Goal: Task Accomplishment & Management: Manage account settings

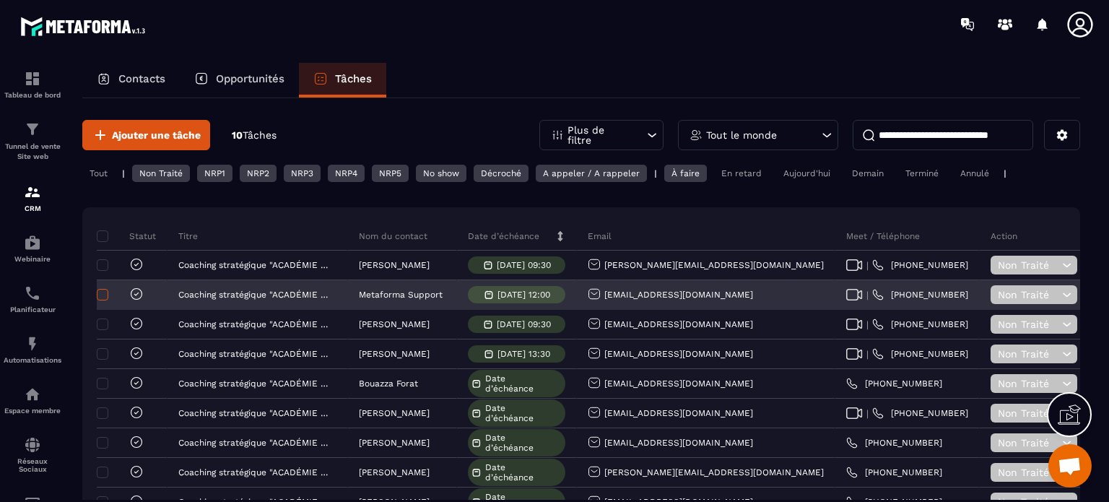
click at [104, 293] on span at bounding box center [103, 295] width 12 height 12
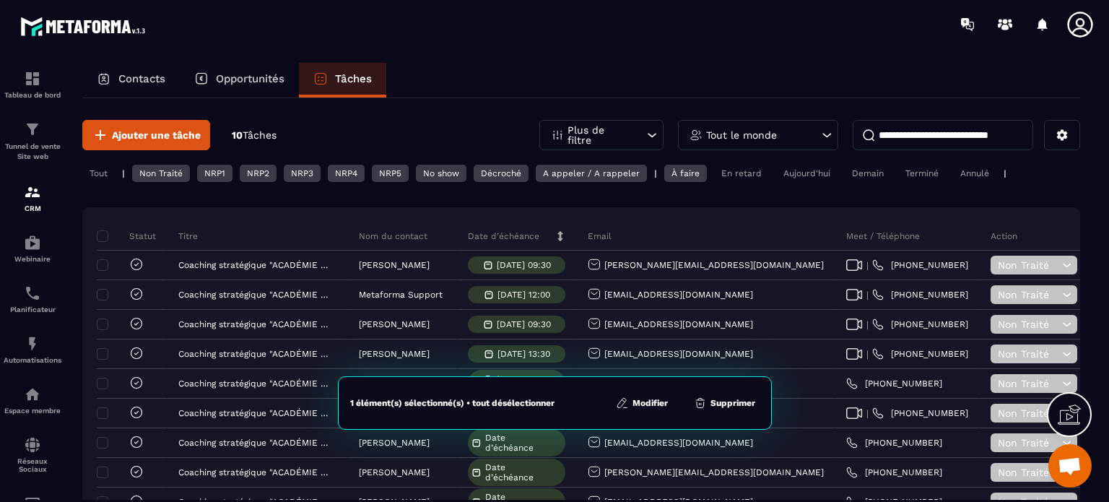
click at [733, 402] on button "Supprimer" at bounding box center [724, 403] width 70 height 14
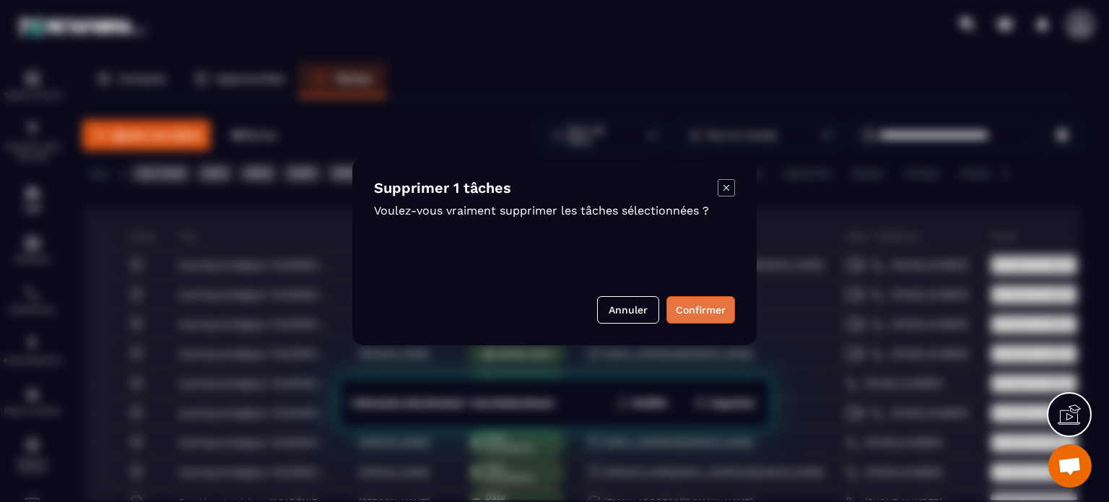
click at [699, 317] on button "Confirmer" at bounding box center [700, 309] width 69 height 27
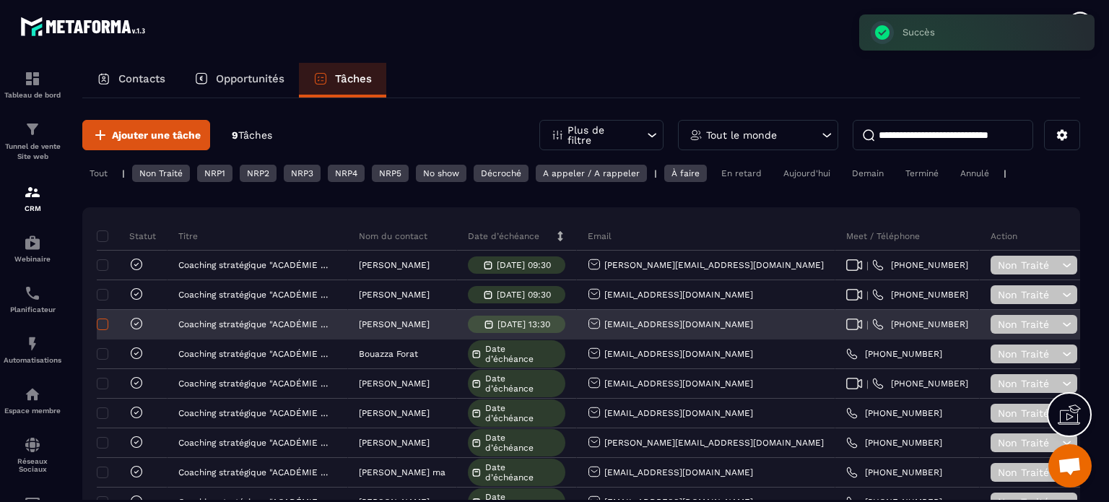
click at [103, 323] on span at bounding box center [103, 324] width 12 height 12
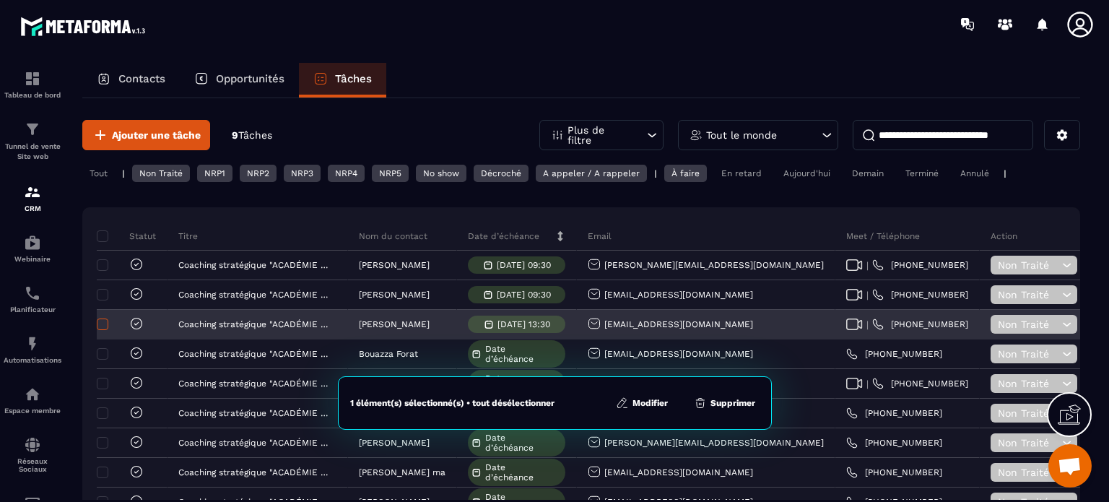
click at [100, 323] on span at bounding box center [103, 324] width 12 height 12
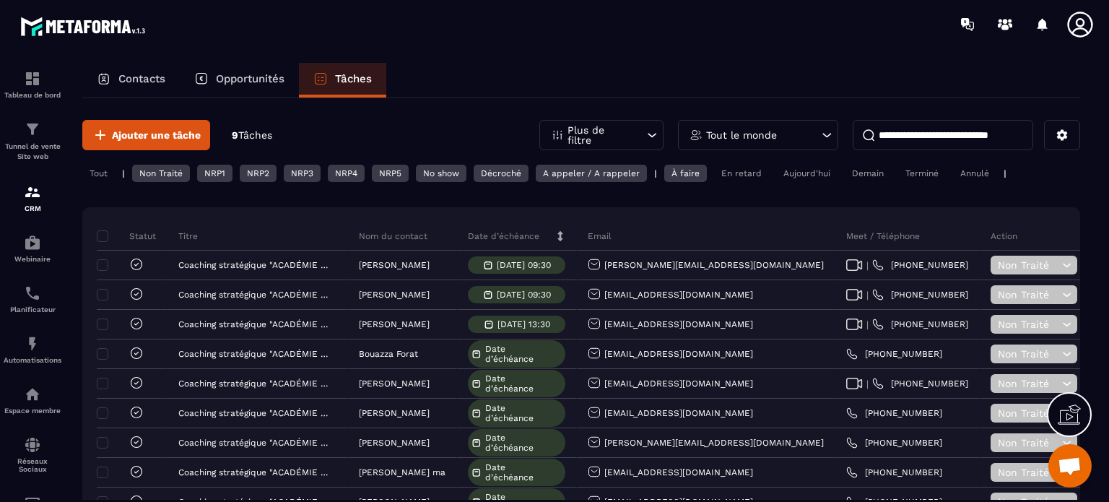
click at [680, 173] on div "À faire" at bounding box center [685, 173] width 43 height 17
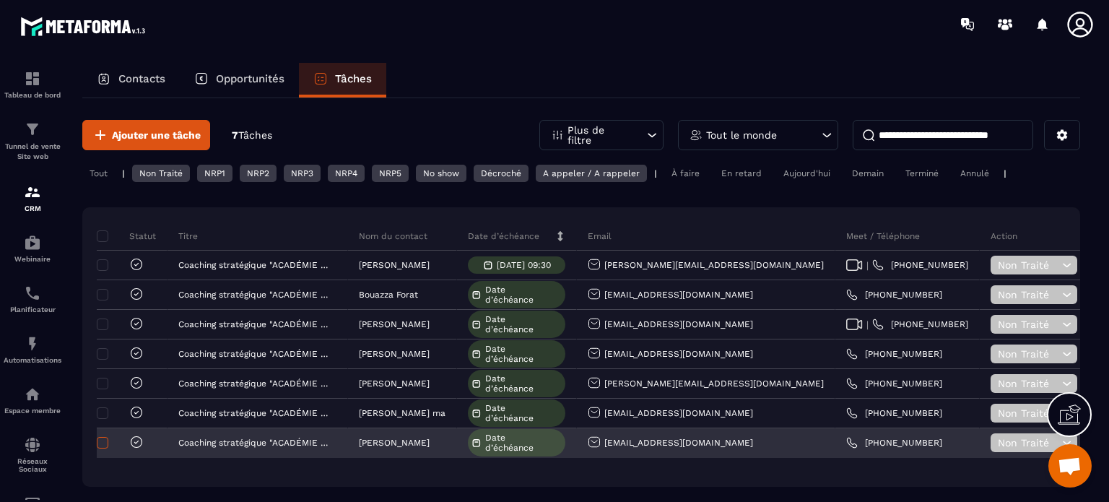
click at [103, 440] on span at bounding box center [103, 443] width 12 height 12
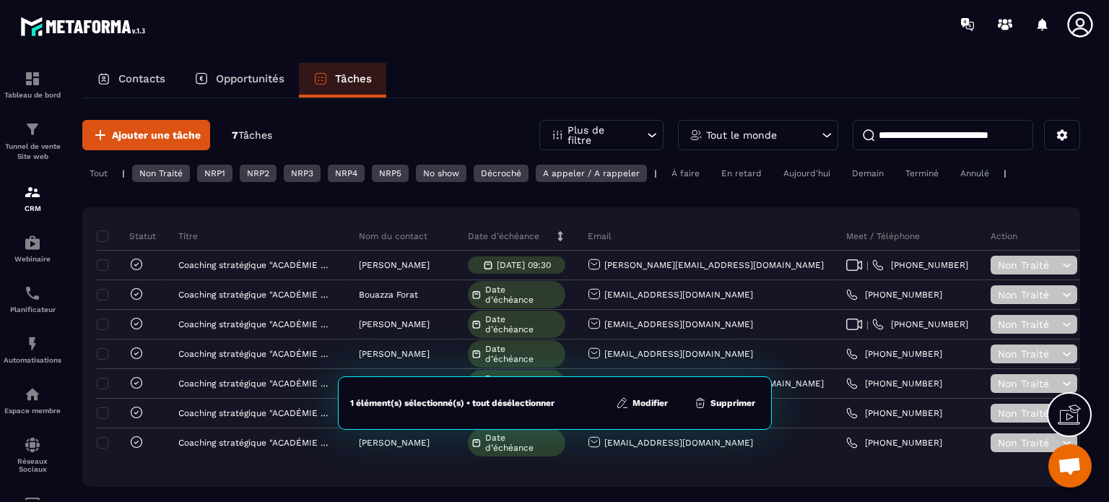
click at [731, 404] on button "Supprimer" at bounding box center [724, 403] width 70 height 14
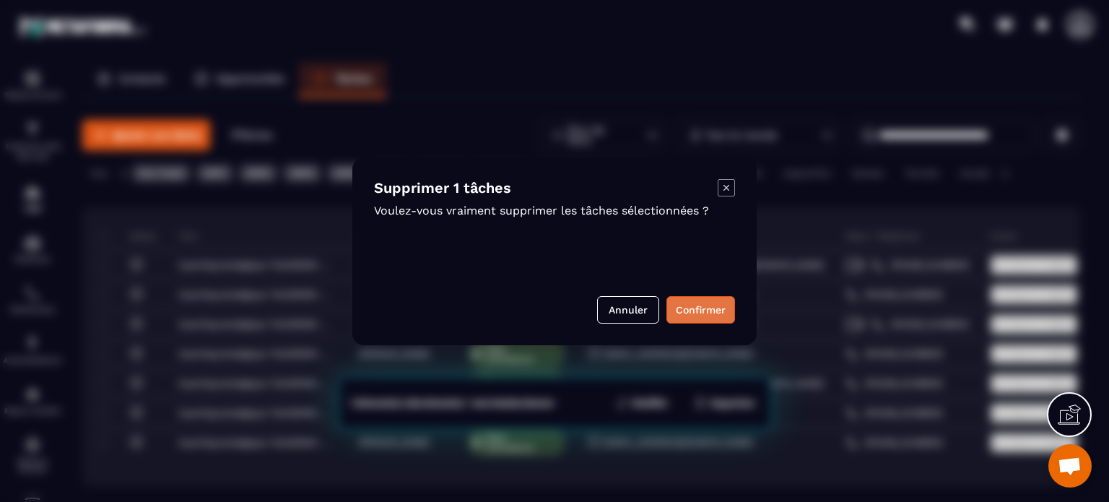
click at [696, 298] on button "Confirmer" at bounding box center [700, 309] width 69 height 27
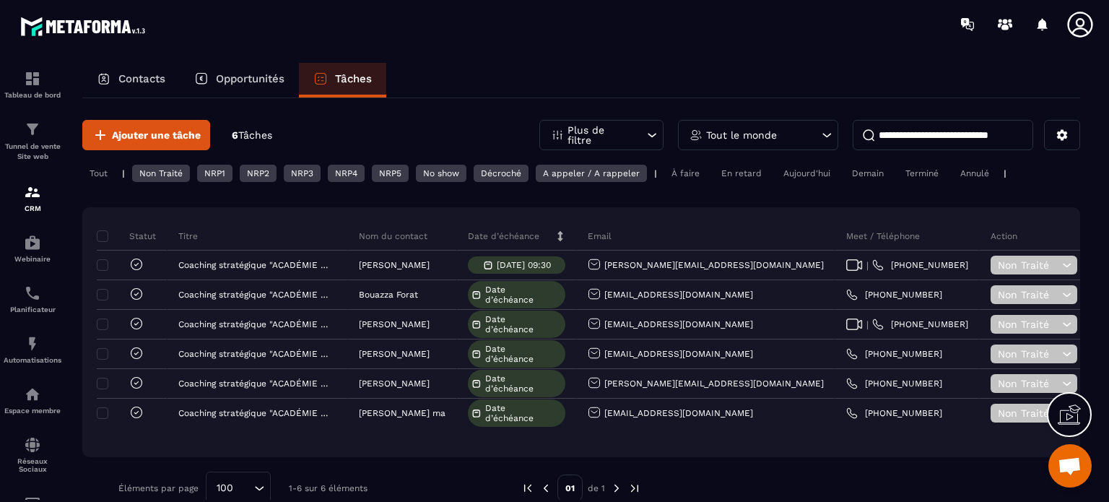
click at [648, 135] on icon at bounding box center [652, 135] width 14 height 14
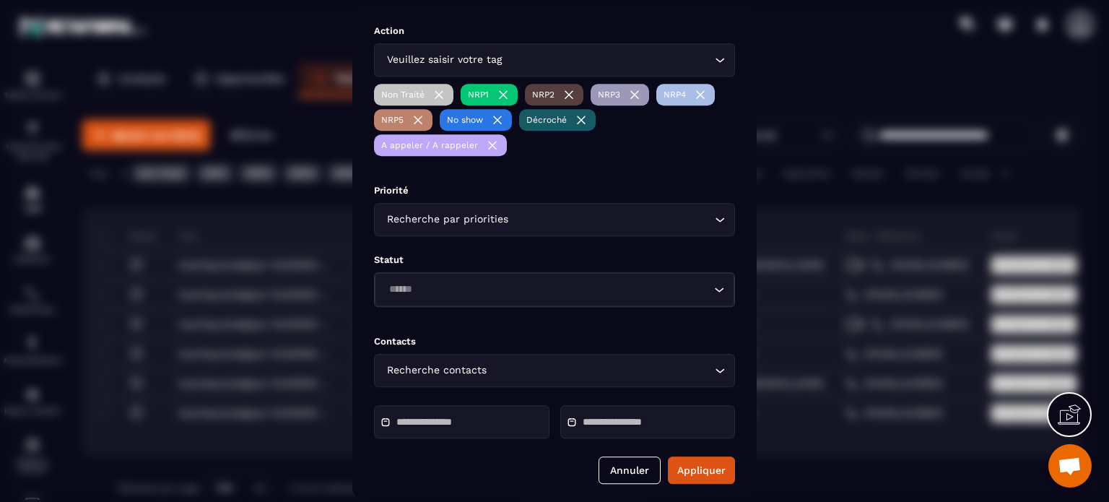
click at [718, 220] on icon "Search for option" at bounding box center [720, 219] width 14 height 14
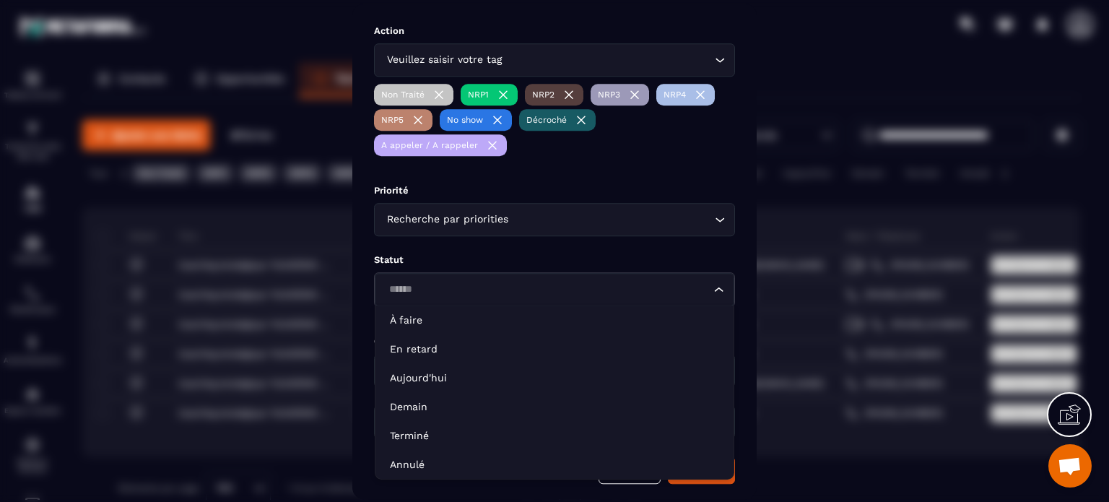
click at [430, 291] on input "Search for option" at bounding box center [547, 290] width 326 height 16
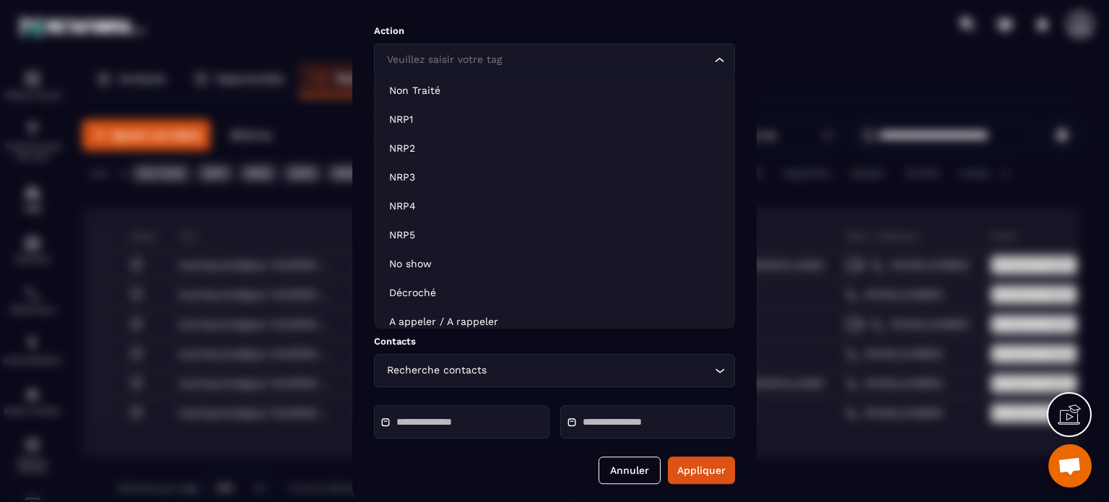
click at [716, 56] on icon "Search for option" at bounding box center [720, 60] width 14 height 14
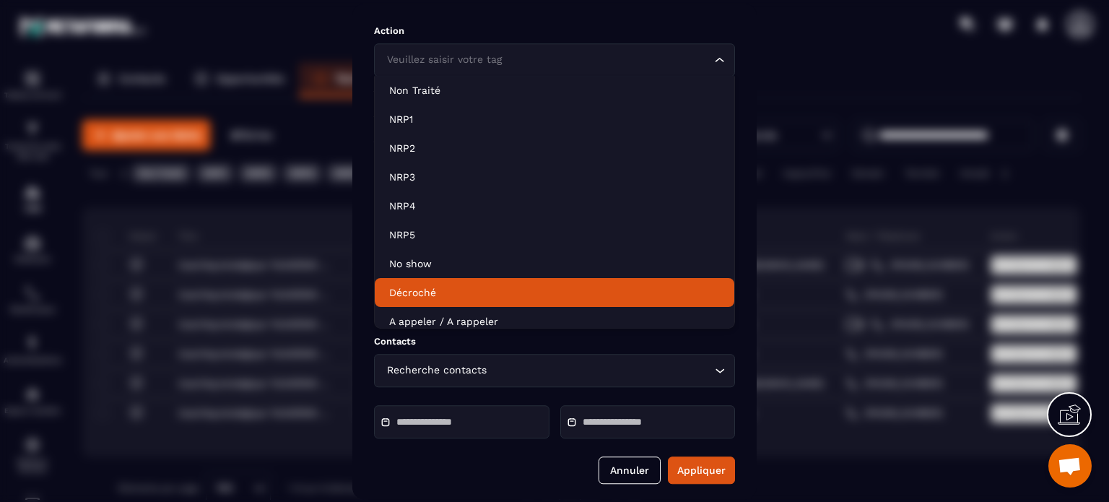
scroll to position [7, 0]
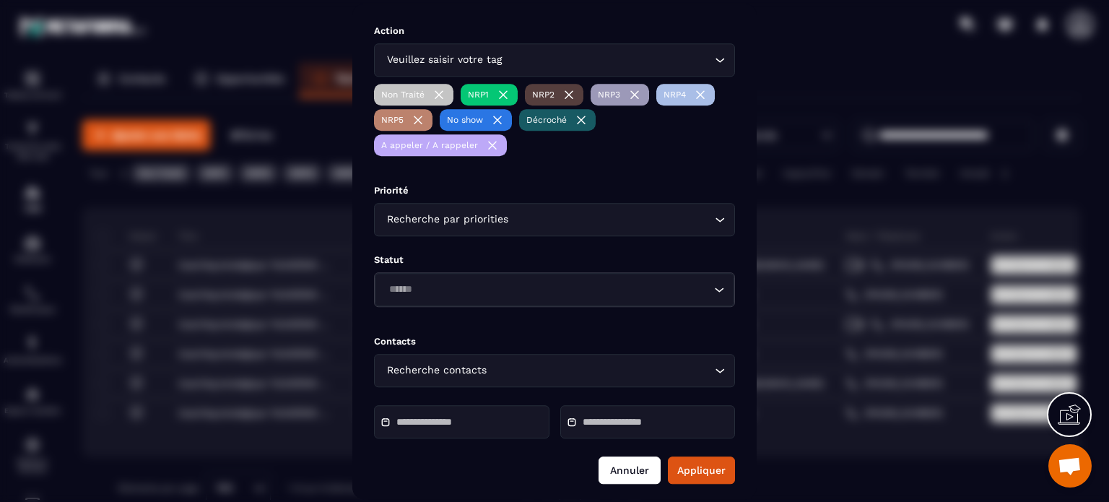
click at [633, 469] on button "Annuler" at bounding box center [629, 469] width 62 height 27
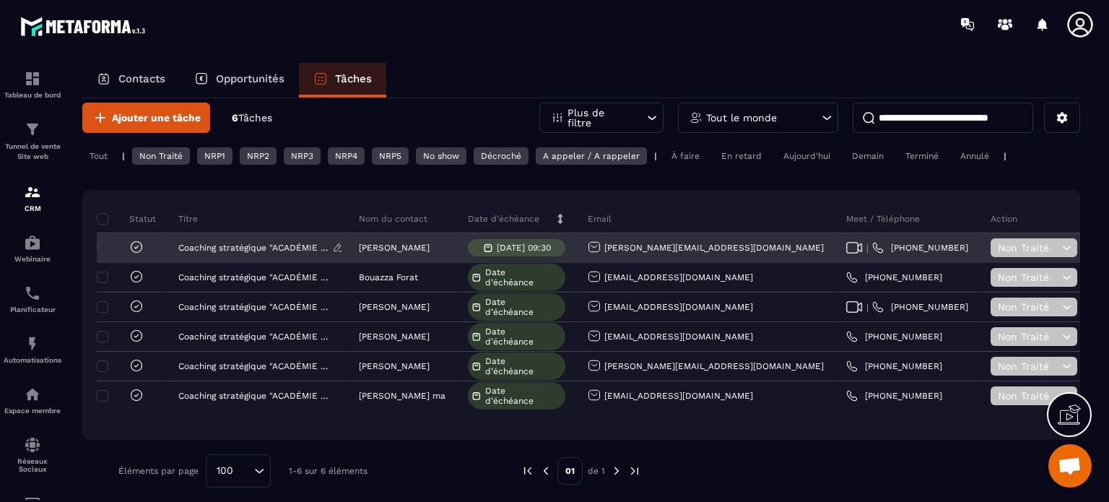
scroll to position [26, 0]
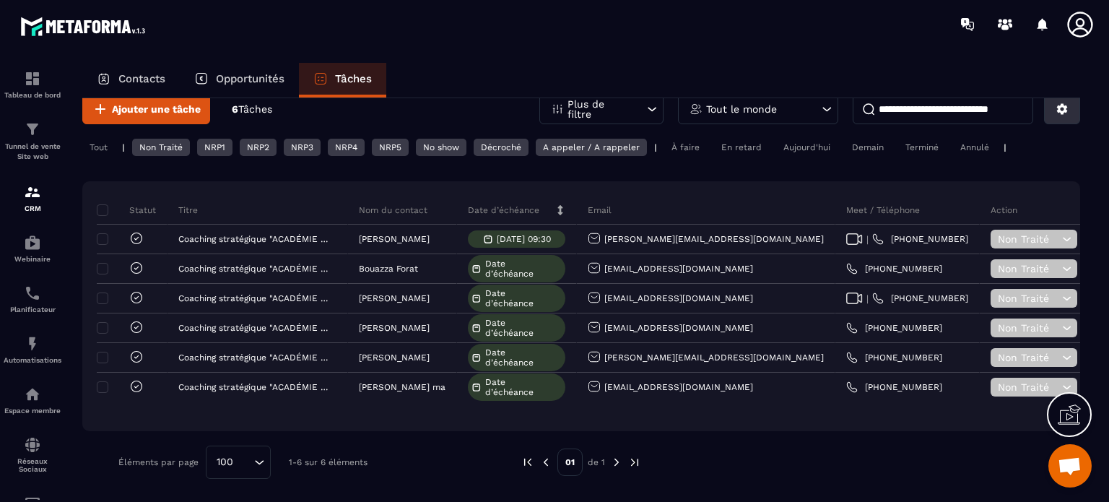
click at [1063, 108] on icon at bounding box center [1062, 109] width 11 height 11
click at [1063, 108] on icon at bounding box center [1061, 109] width 13 height 13
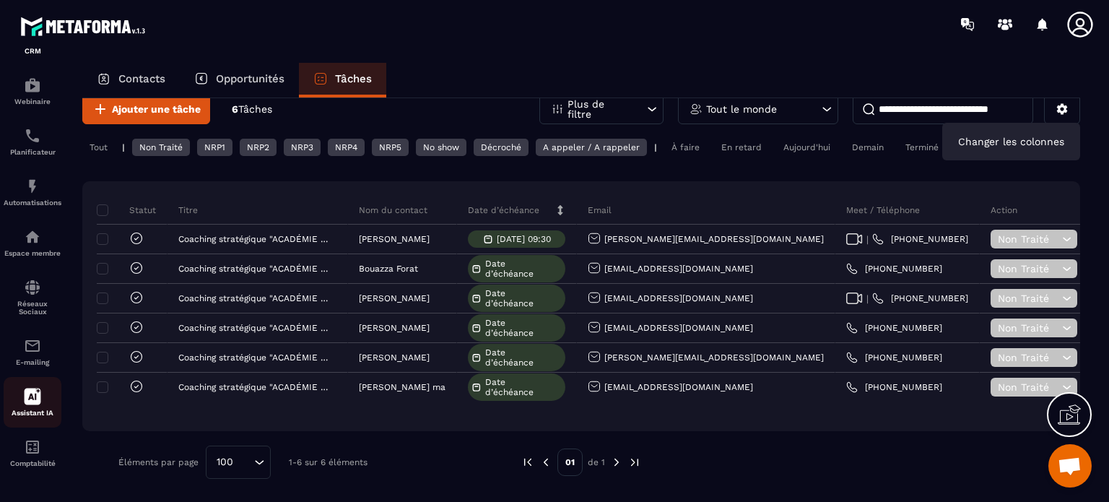
scroll to position [165, 0]
click at [29, 347] on img at bounding box center [32, 345] width 17 height 17
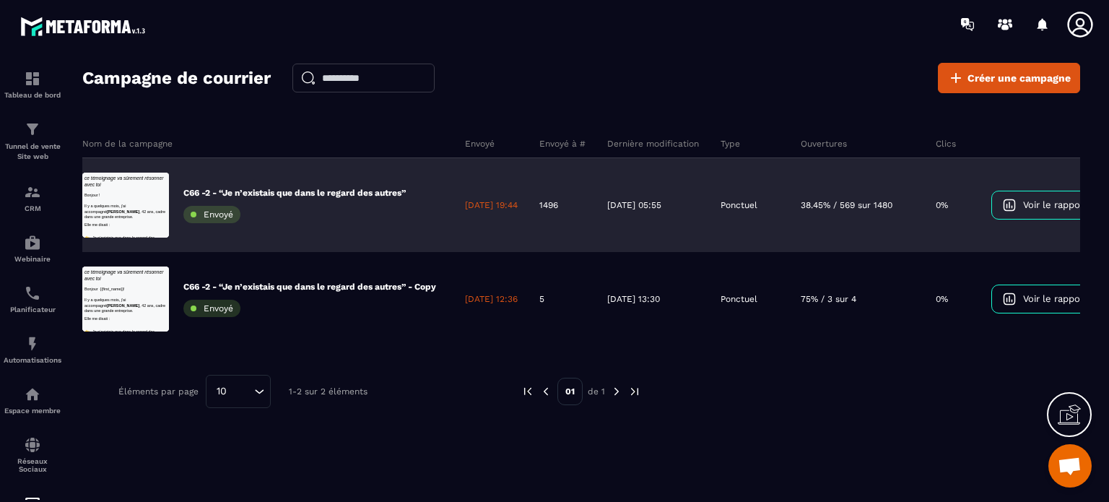
click at [1053, 201] on span "Voir le rapport" at bounding box center [1055, 204] width 64 height 11
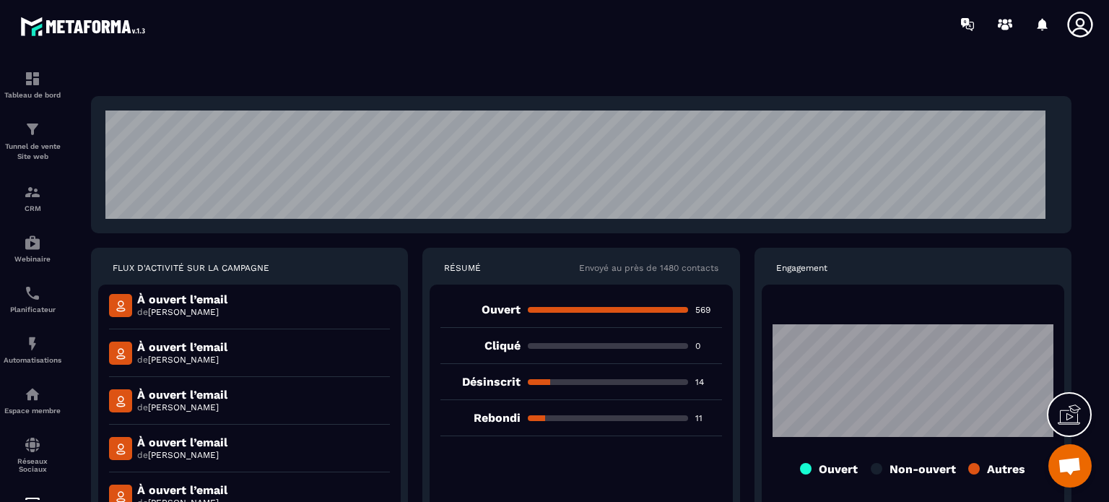
scroll to position [1469, 0]
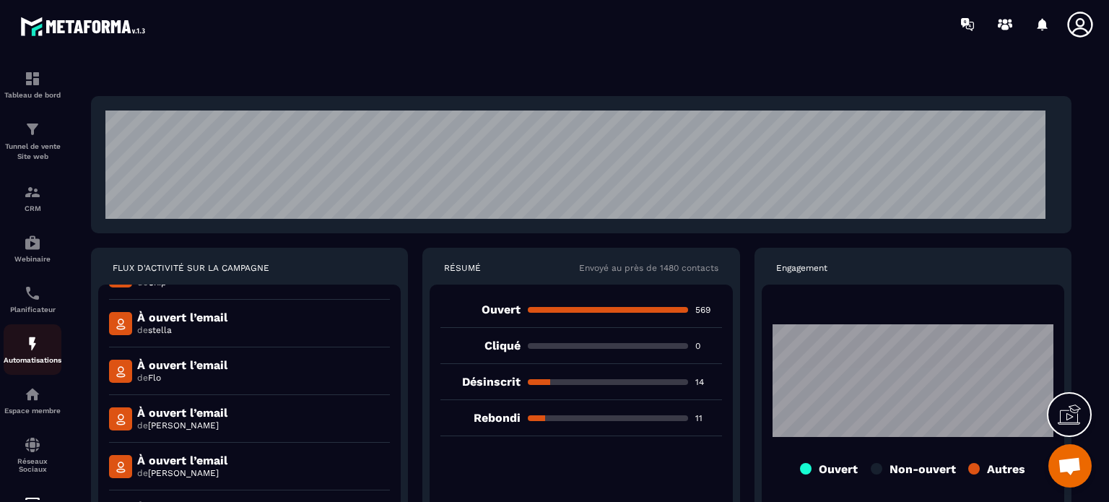
click at [22, 343] on div "Automatisations" at bounding box center [33, 349] width 58 height 29
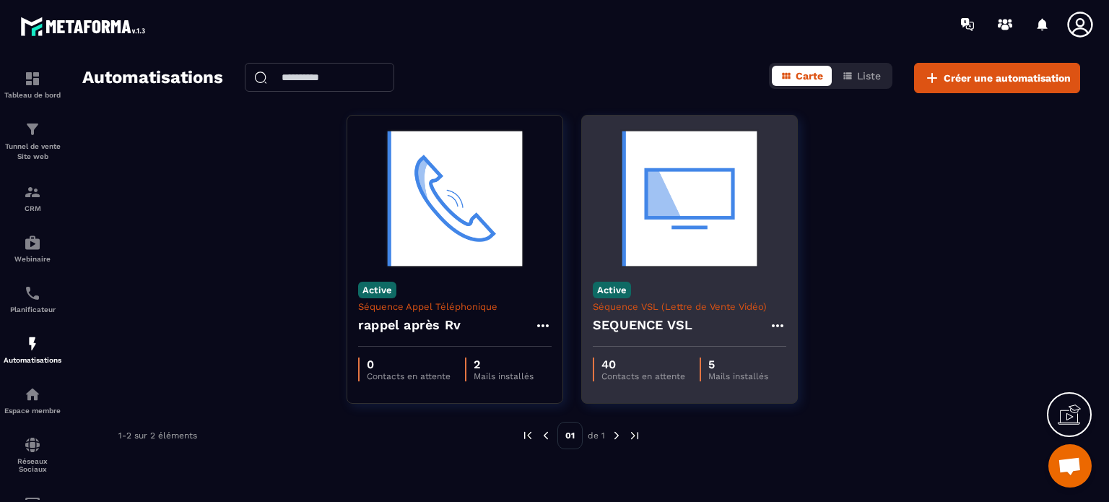
click at [676, 204] on img at bounding box center [689, 198] width 193 height 144
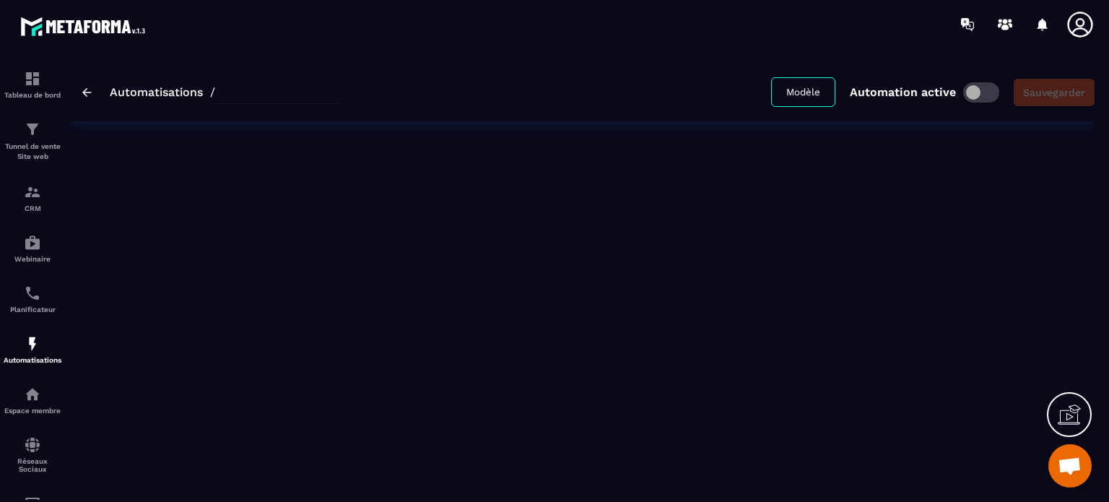
type input "**********"
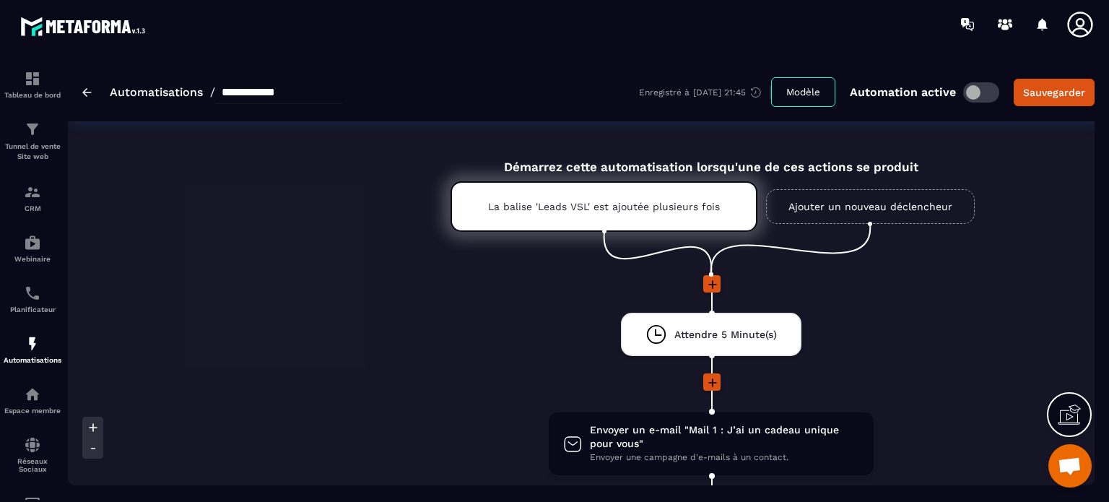
click at [90, 92] on img at bounding box center [86, 92] width 9 height 9
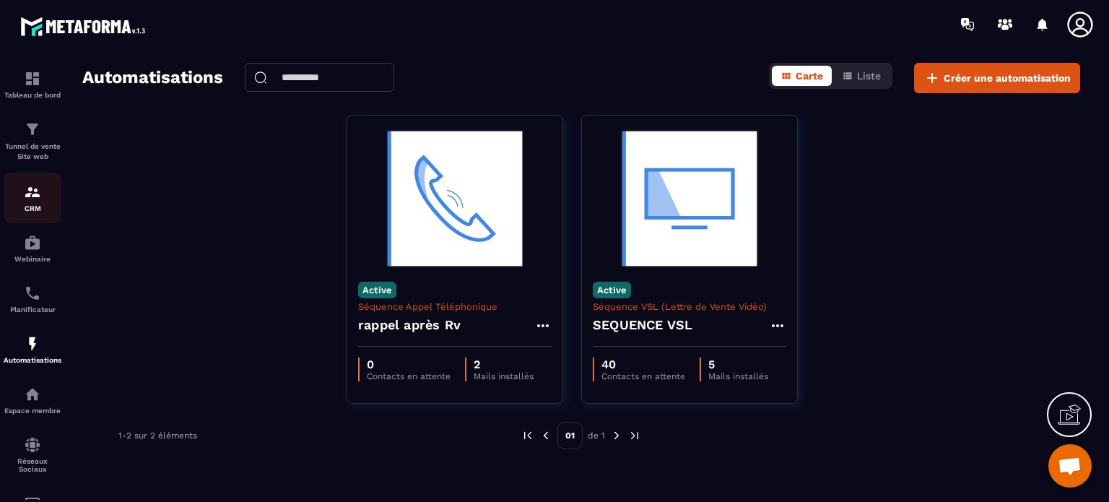
click at [33, 193] on img at bounding box center [32, 191] width 17 height 17
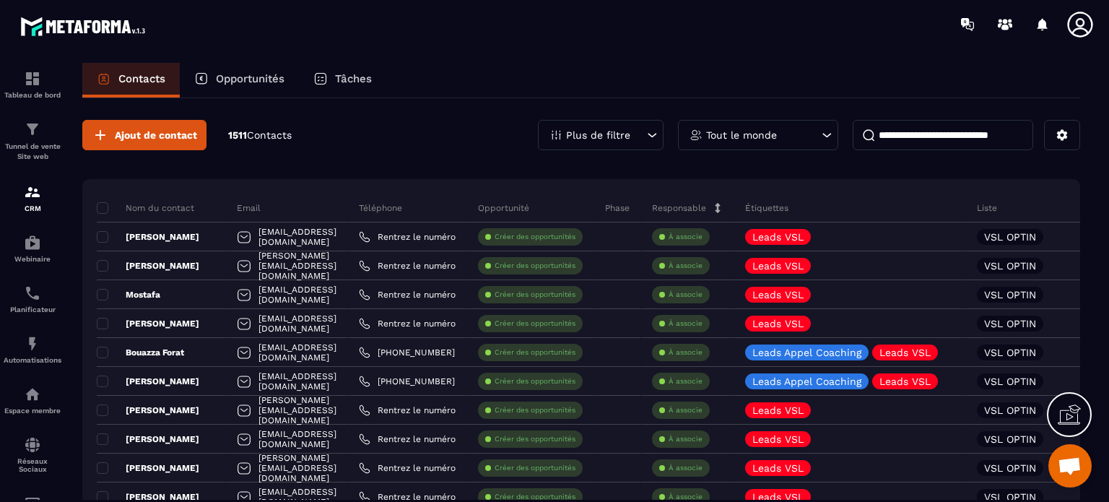
click at [348, 82] on p "Tâches" at bounding box center [353, 78] width 37 height 13
